Goal: Task Accomplishment & Management: Use online tool/utility

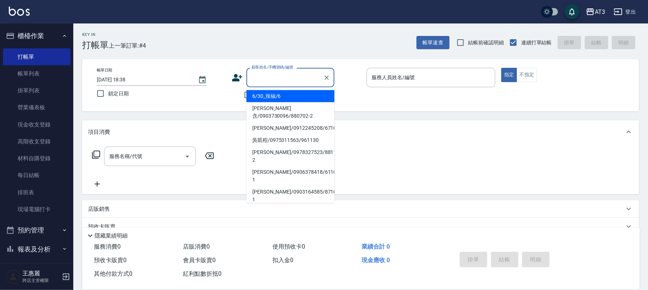
click at [306, 71] on input "顧客姓名/手機號碼/編號" at bounding box center [285, 77] width 70 height 13
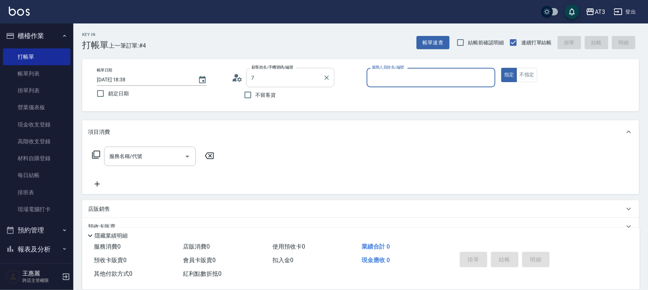
type input "7/7_7/7"
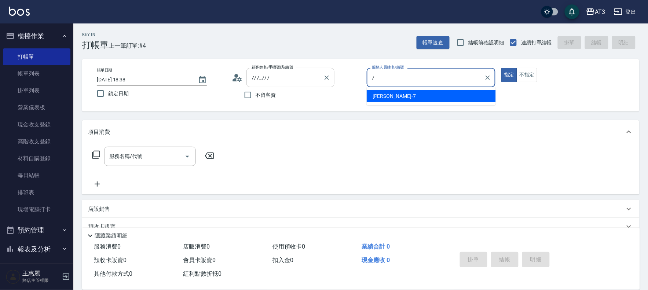
type input "子晴-7"
type button "true"
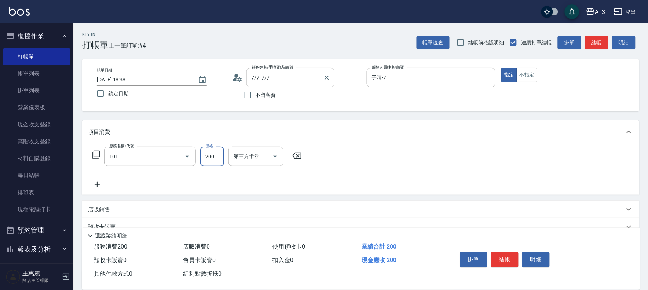
type input "洗髮(101)"
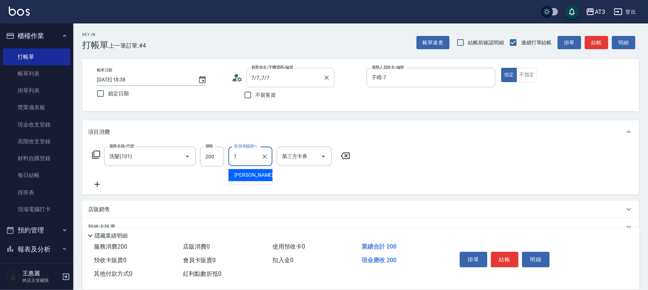
type input "子晴-7"
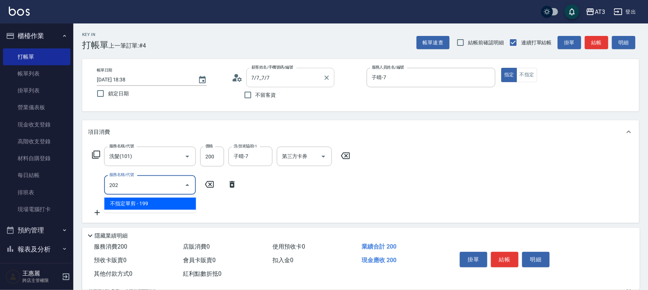
type input "不指定單剪(202)"
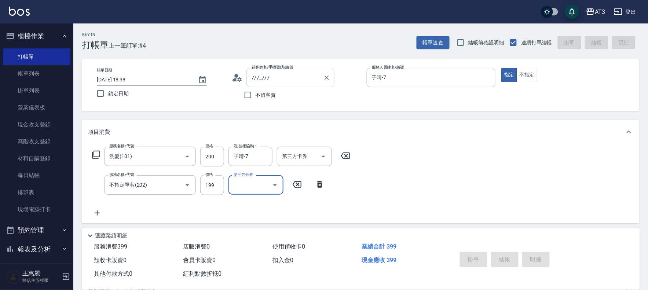
type input "[DATE] 20:01"
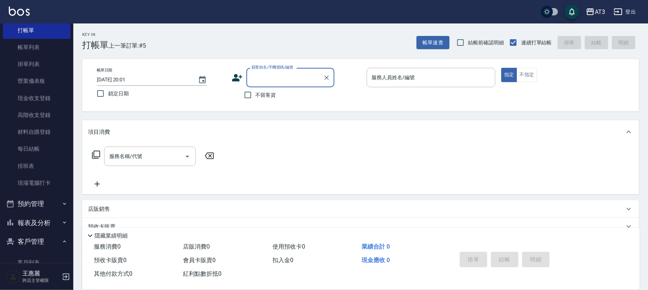
scroll to position [41, 0]
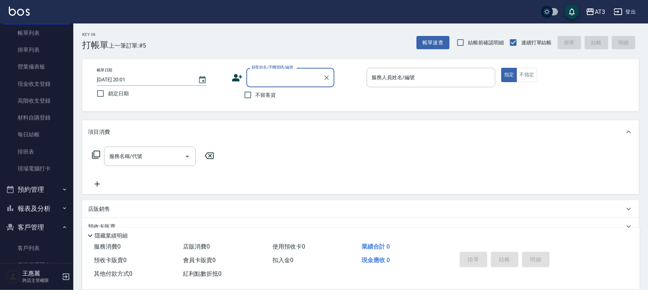
click at [43, 214] on button "報表及分析" at bounding box center [37, 208] width 68 height 19
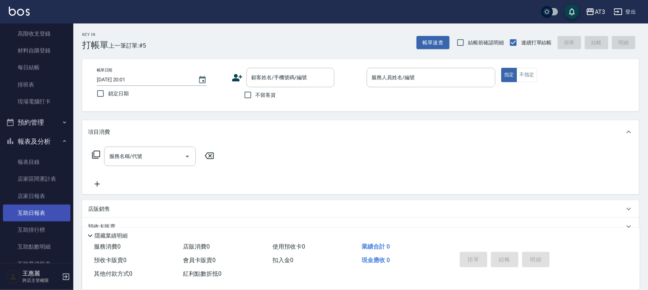
scroll to position [122, 0]
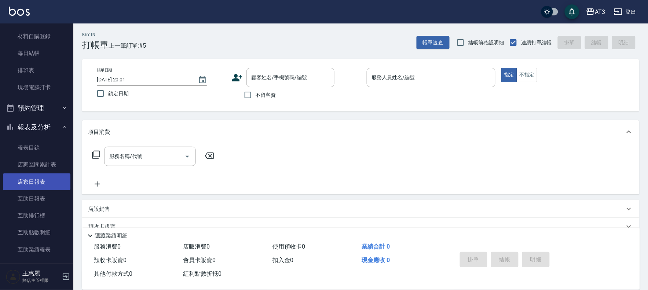
click at [41, 183] on link "店家日報表" at bounding box center [37, 182] width 68 height 17
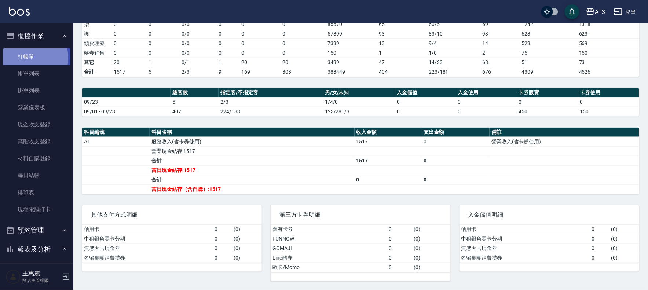
click at [23, 58] on link "打帳單" at bounding box center [37, 56] width 68 height 17
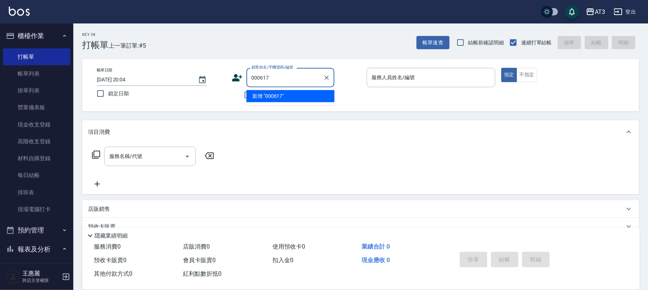
type input "000617"
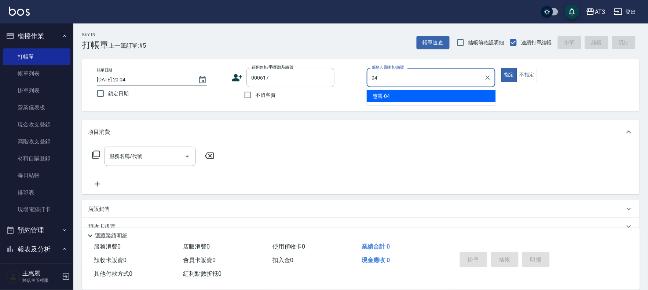
type input "04"
type button "true"
type input "惠麗-04"
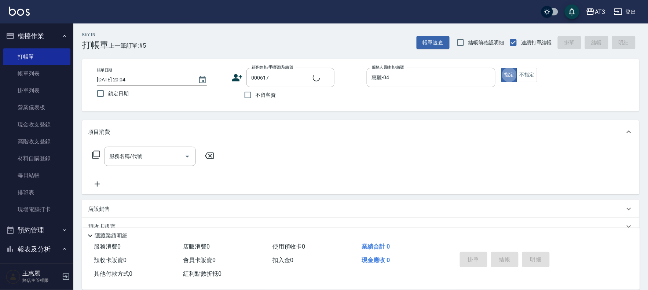
type input "[PERSON_NAME]/0963550376/000617"
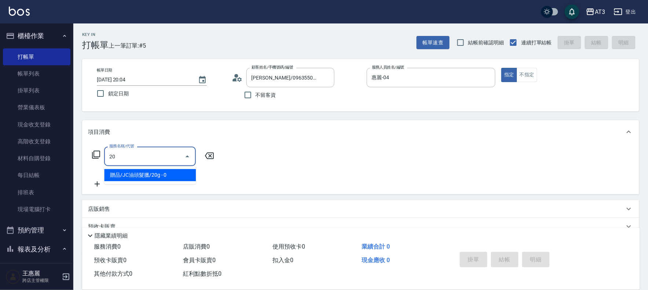
type input "2"
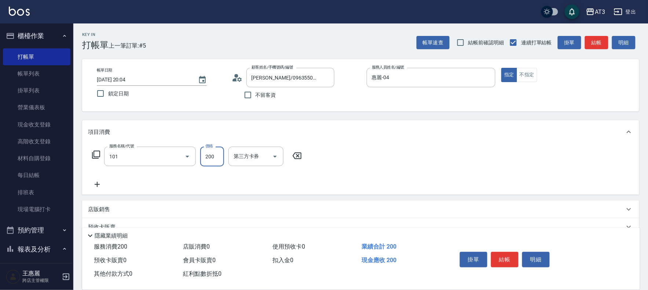
type input "洗髮(101)"
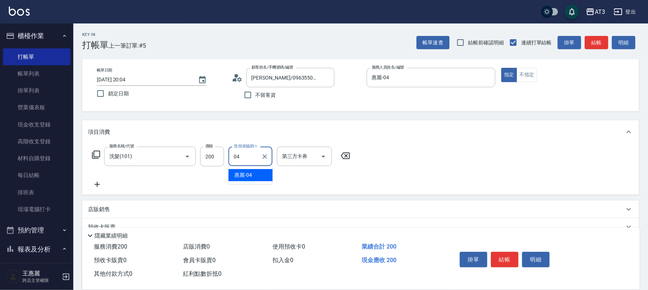
type input "惠麗-04"
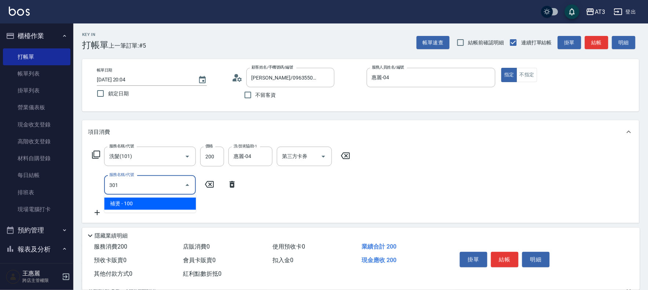
type input "補燙(301)"
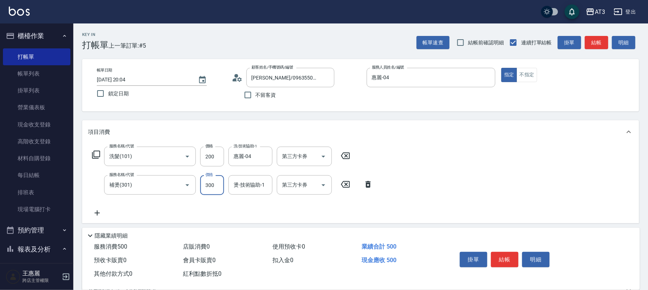
type input "300"
type input "惠麗-04"
click at [509, 254] on button "結帳" at bounding box center [505, 259] width 28 height 15
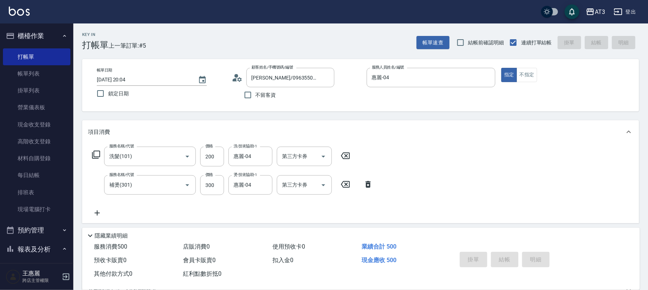
type input "[DATE] 20:05"
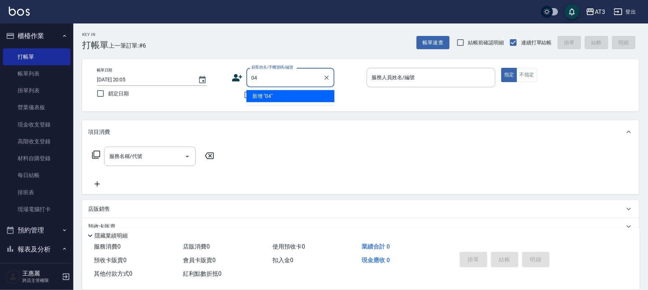
type input "04"
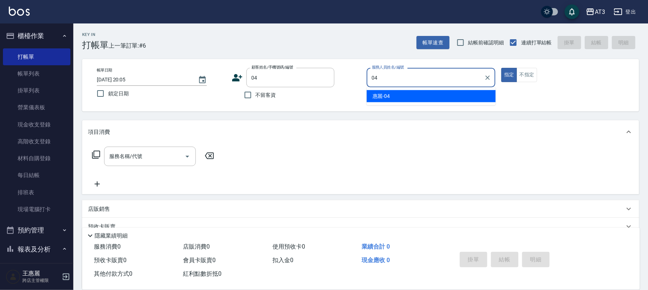
type input "惠麗-04"
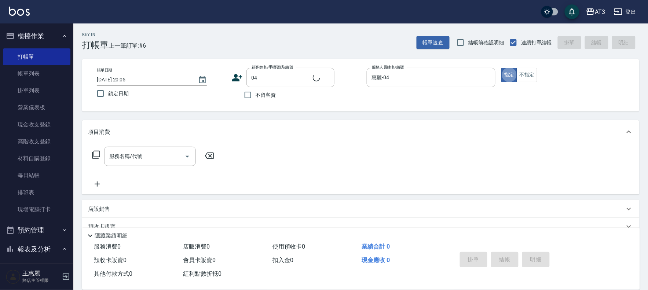
type input "[PERSON_NAME]/04_[PERSON_NAME]/04"
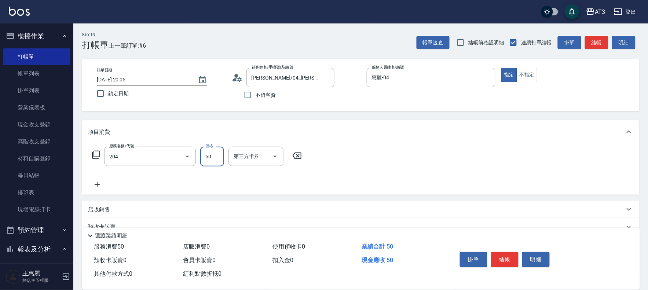
type input "修眉毛(204)"
click at [209, 153] on input "300" at bounding box center [212, 157] width 24 height 20
type input "400"
click at [503, 254] on button "結帳" at bounding box center [505, 259] width 28 height 15
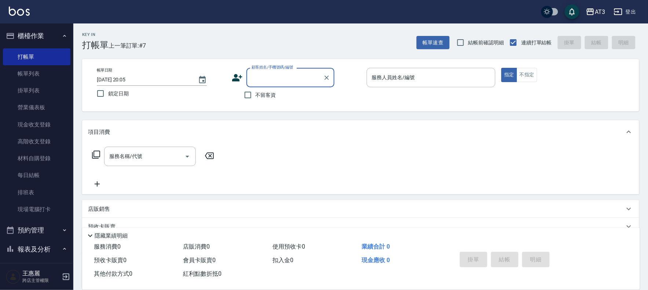
click at [50, 247] on button "報表及分析" at bounding box center [37, 249] width 68 height 19
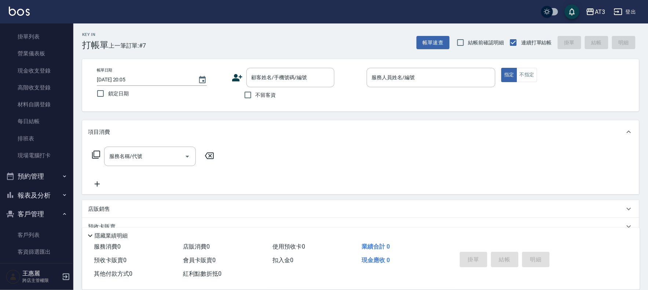
scroll to position [115, 0]
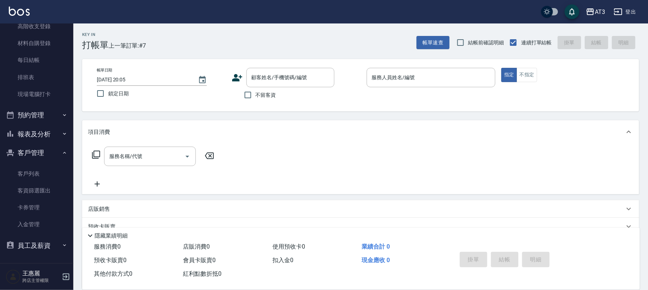
click at [34, 113] on button "預約管理" at bounding box center [37, 115] width 68 height 19
click at [35, 116] on button "預約管理" at bounding box center [37, 115] width 68 height 19
click at [40, 138] on button "報表及分析" at bounding box center [37, 134] width 68 height 19
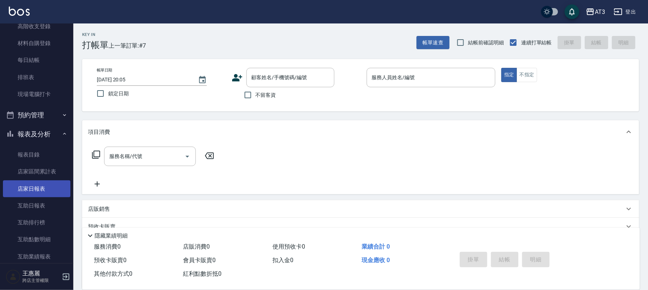
click at [45, 186] on link "店家日報表" at bounding box center [37, 189] width 68 height 17
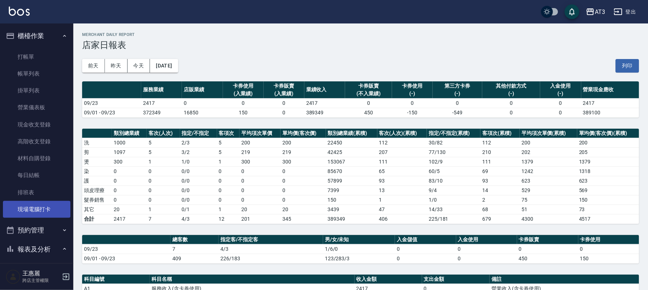
click at [54, 206] on link "現場電腦打卡" at bounding box center [37, 209] width 68 height 17
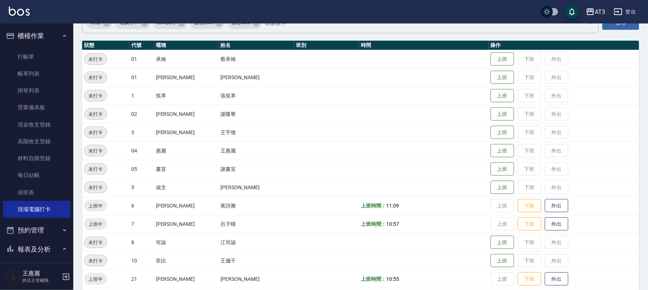
scroll to position [81, 0]
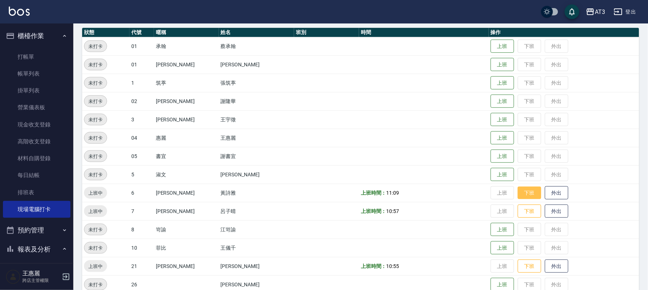
click at [518, 191] on button "下班" at bounding box center [529, 193] width 23 height 13
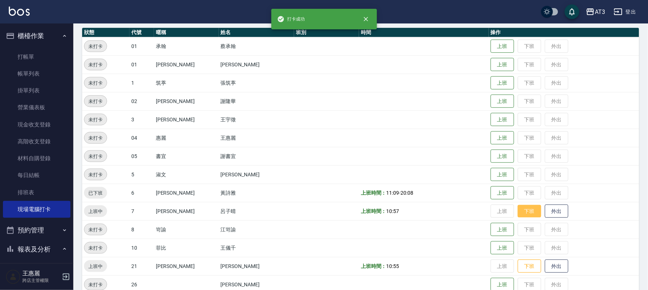
click at [518, 215] on button "下班" at bounding box center [529, 211] width 23 height 13
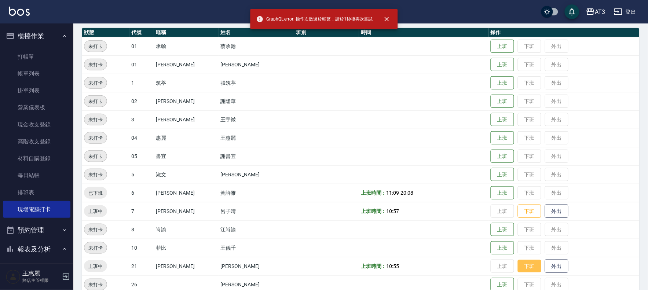
click at [522, 268] on button "下班" at bounding box center [529, 266] width 23 height 13
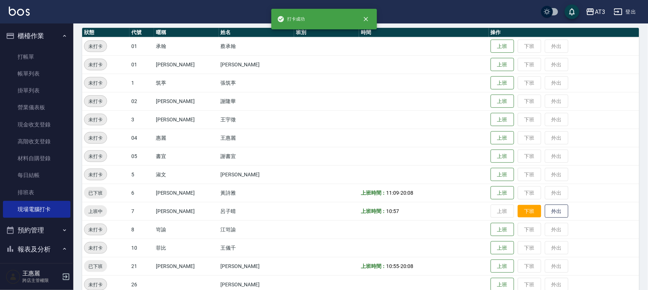
click at [518, 212] on button "下班" at bounding box center [529, 211] width 23 height 13
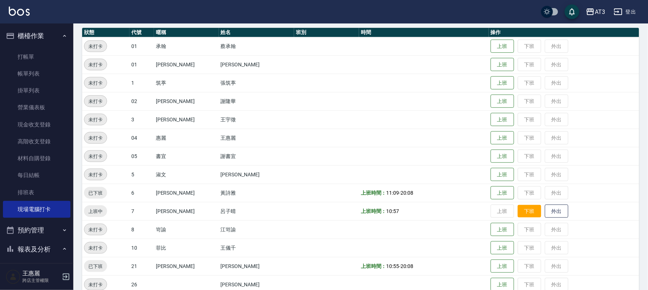
click at [518, 212] on button "下班" at bounding box center [529, 211] width 23 height 13
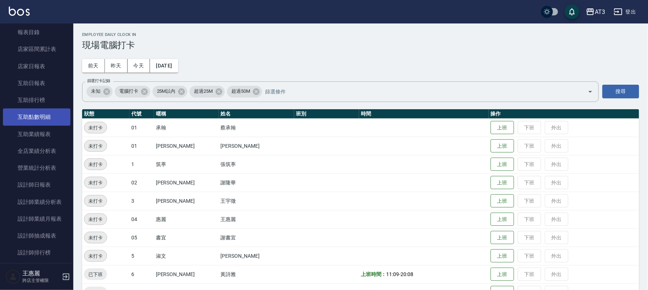
scroll to position [285, 0]
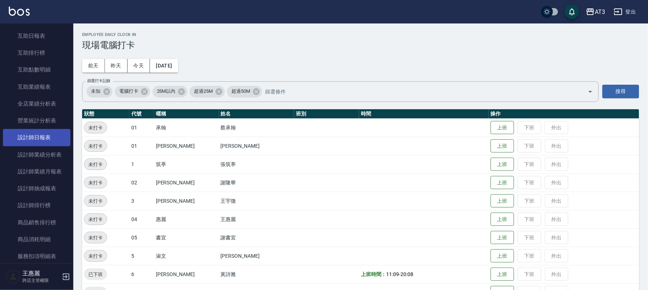
click at [36, 138] on link "設計師日報表" at bounding box center [37, 137] width 68 height 17
